Goal: Navigation & Orientation: Find specific page/section

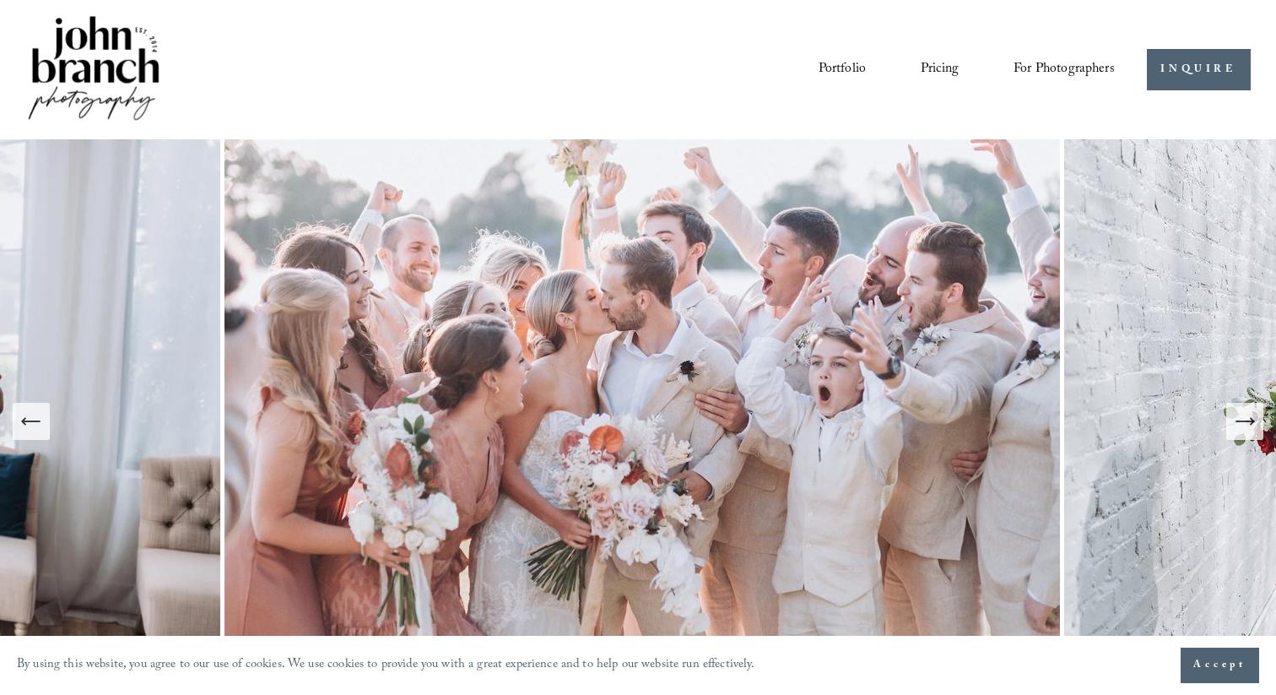
click at [947, 71] on link "Pricing" at bounding box center [940, 69] width 38 height 29
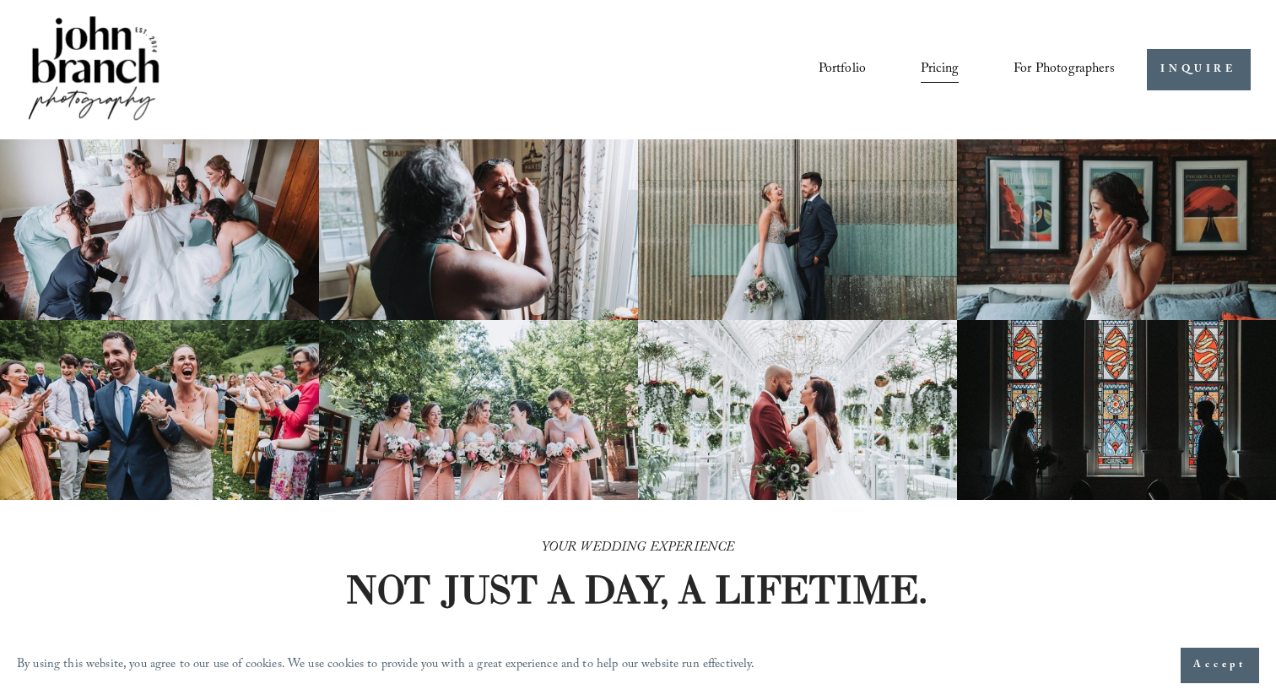
click at [836, 70] on link "Portfolio" at bounding box center [842, 69] width 47 height 29
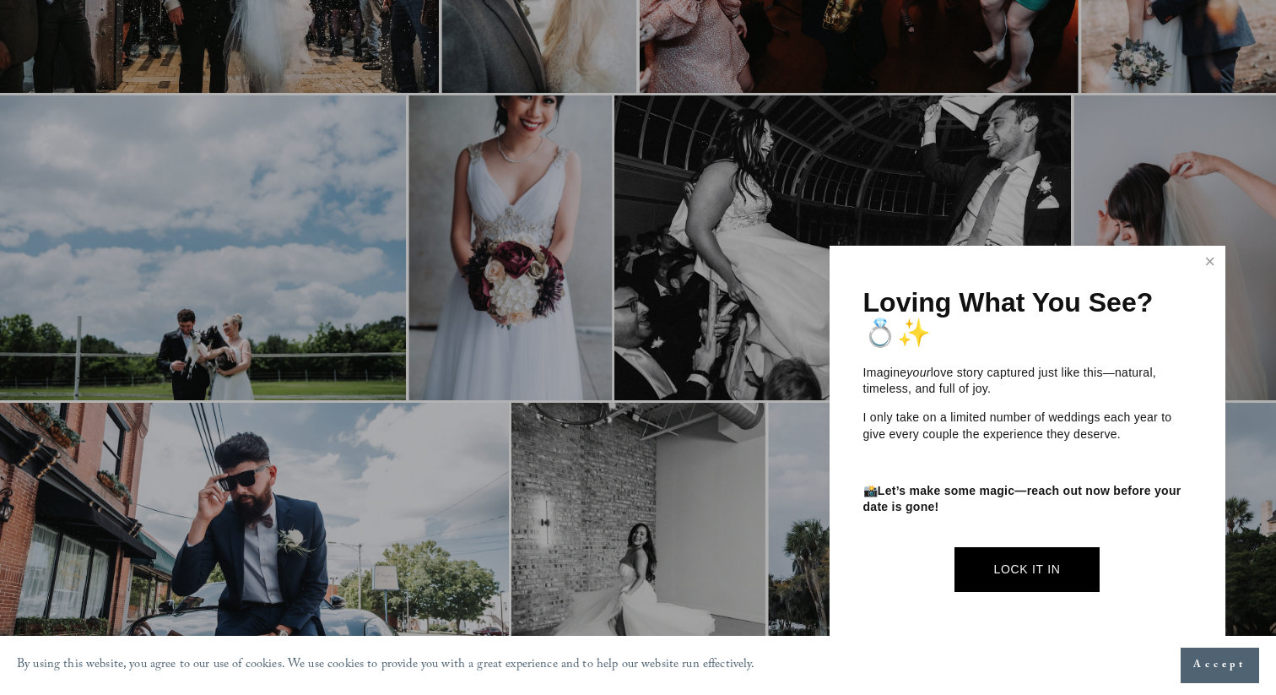
scroll to position [1685, 0]
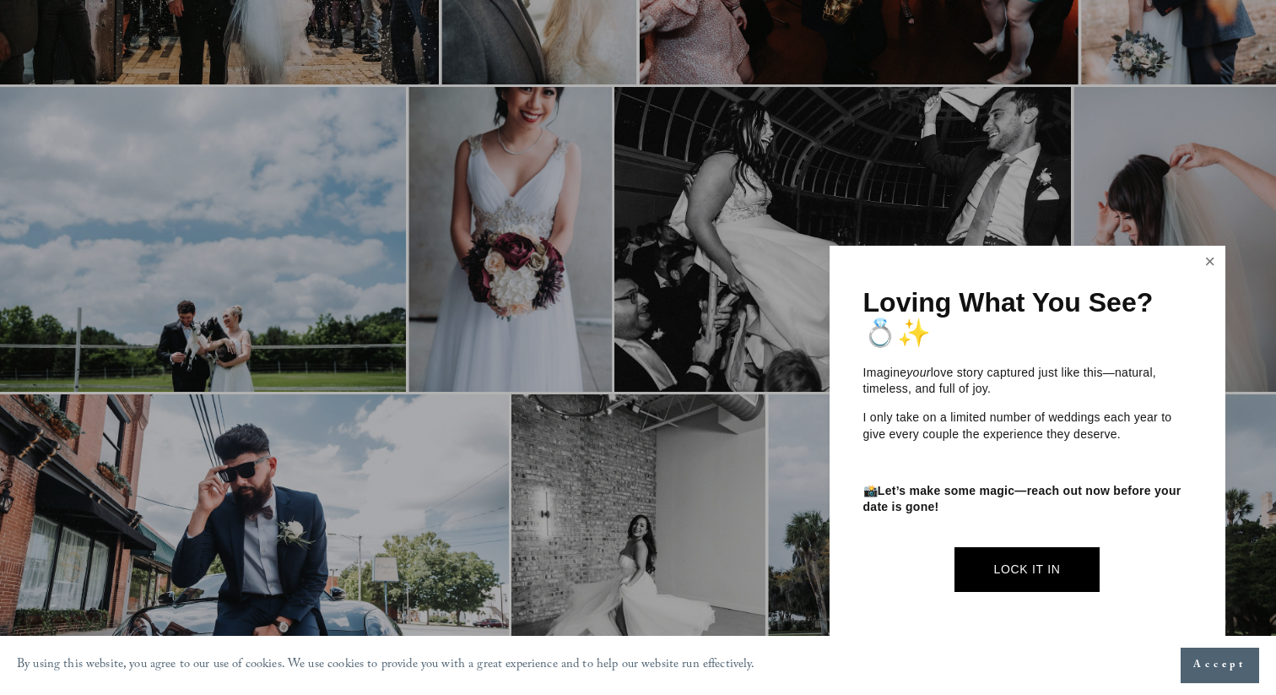
click at [1215, 266] on link "Close" at bounding box center [1210, 261] width 25 height 27
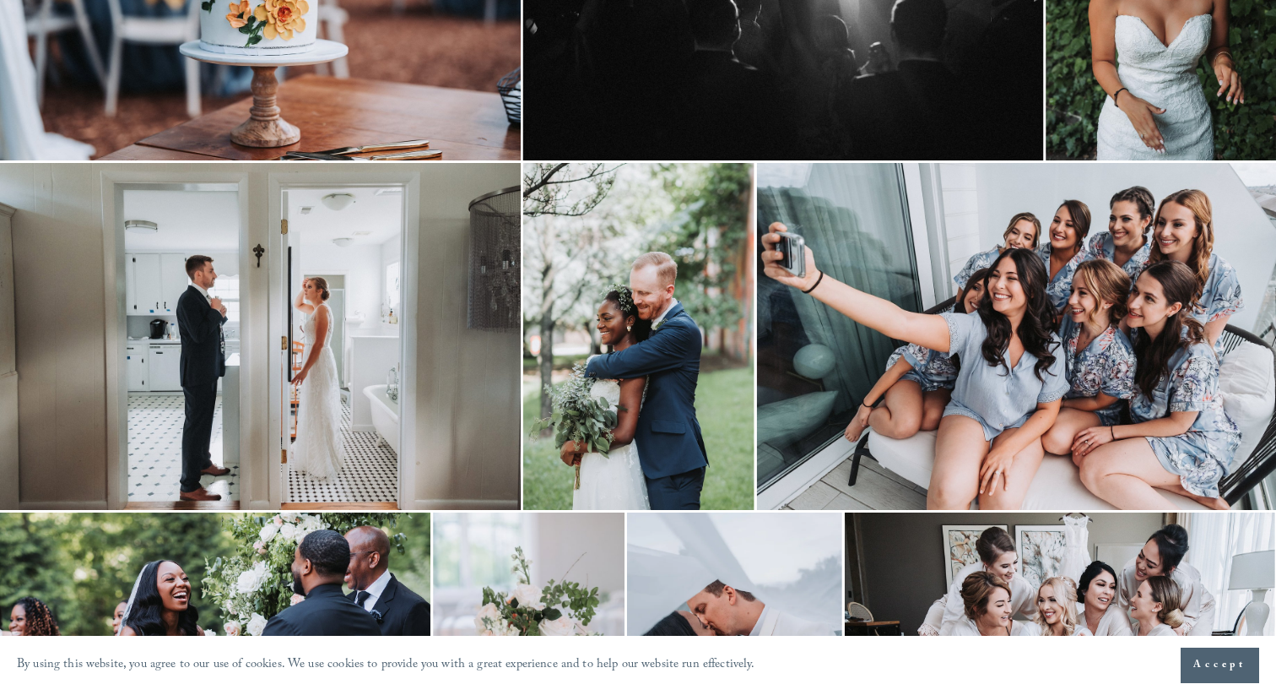
scroll to position [0, 0]
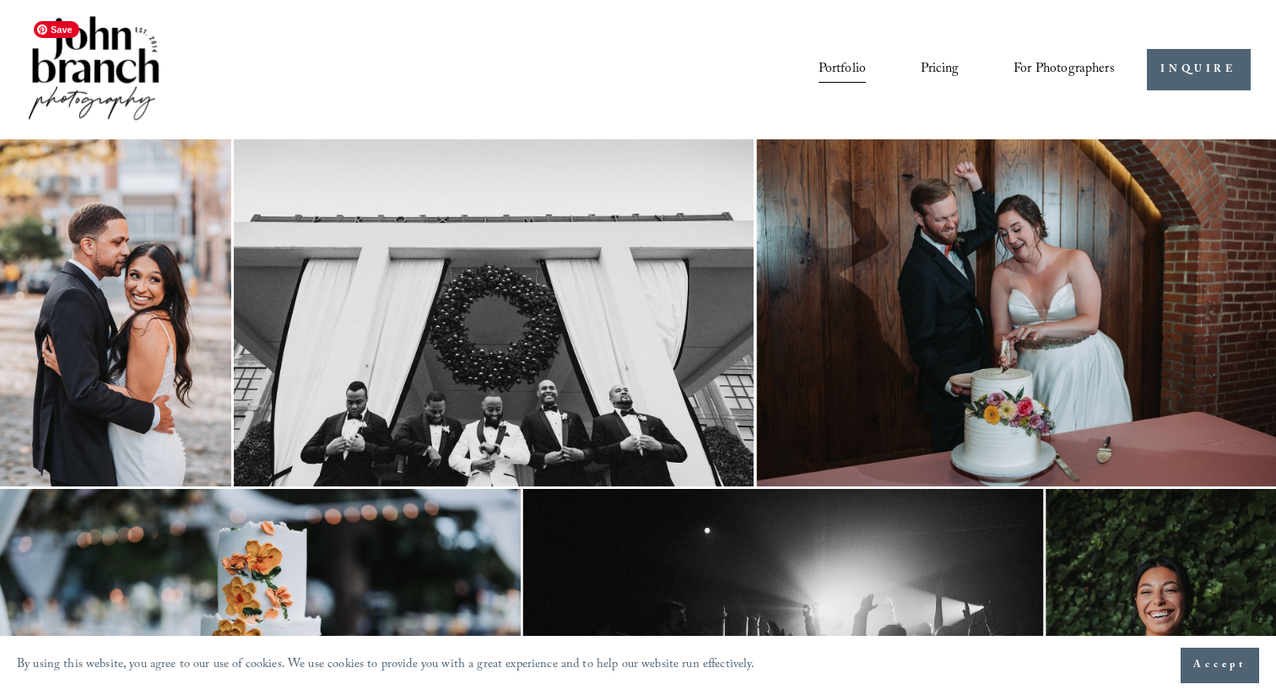
click at [115, 59] on img at bounding box center [93, 70] width 137 height 114
